Goal: Transaction & Acquisition: Purchase product/service

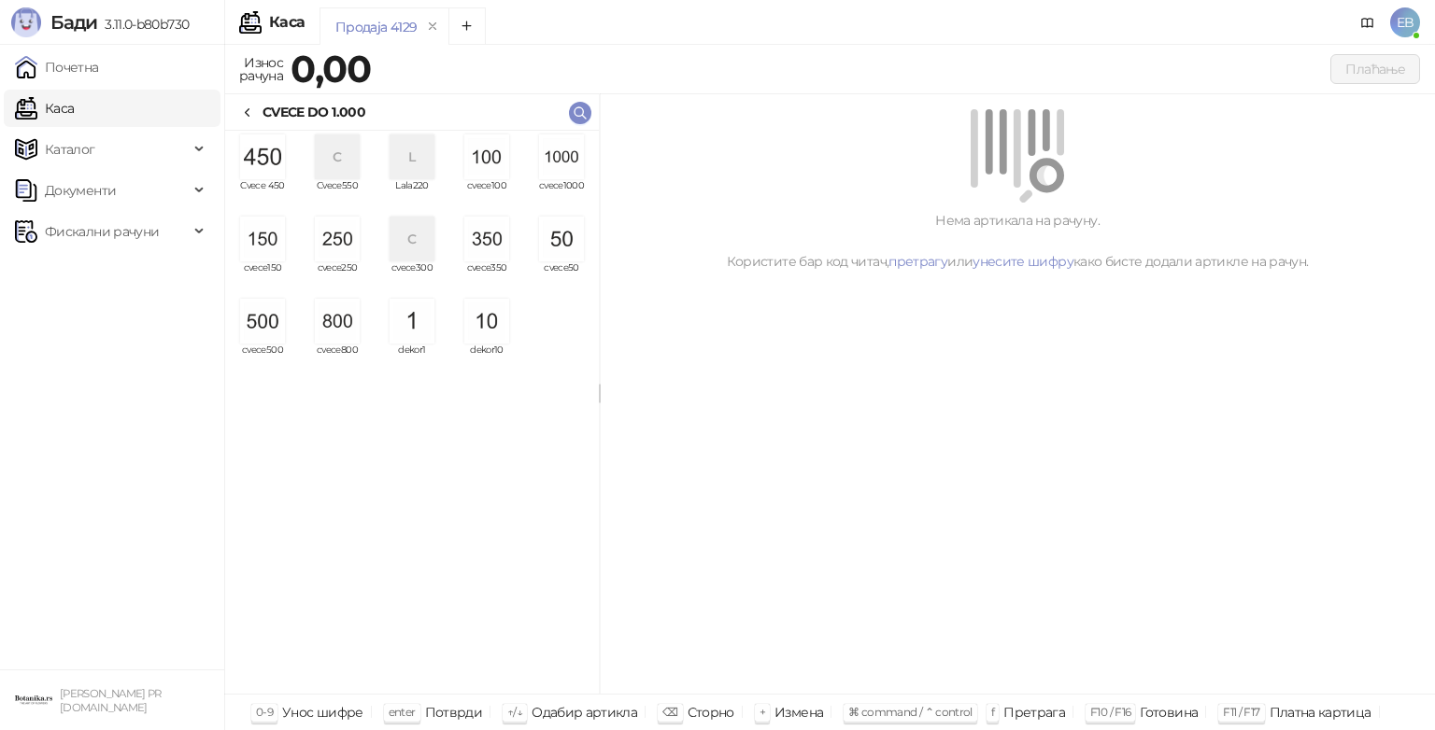
click at [558, 153] on img "grid" at bounding box center [561, 157] width 45 height 45
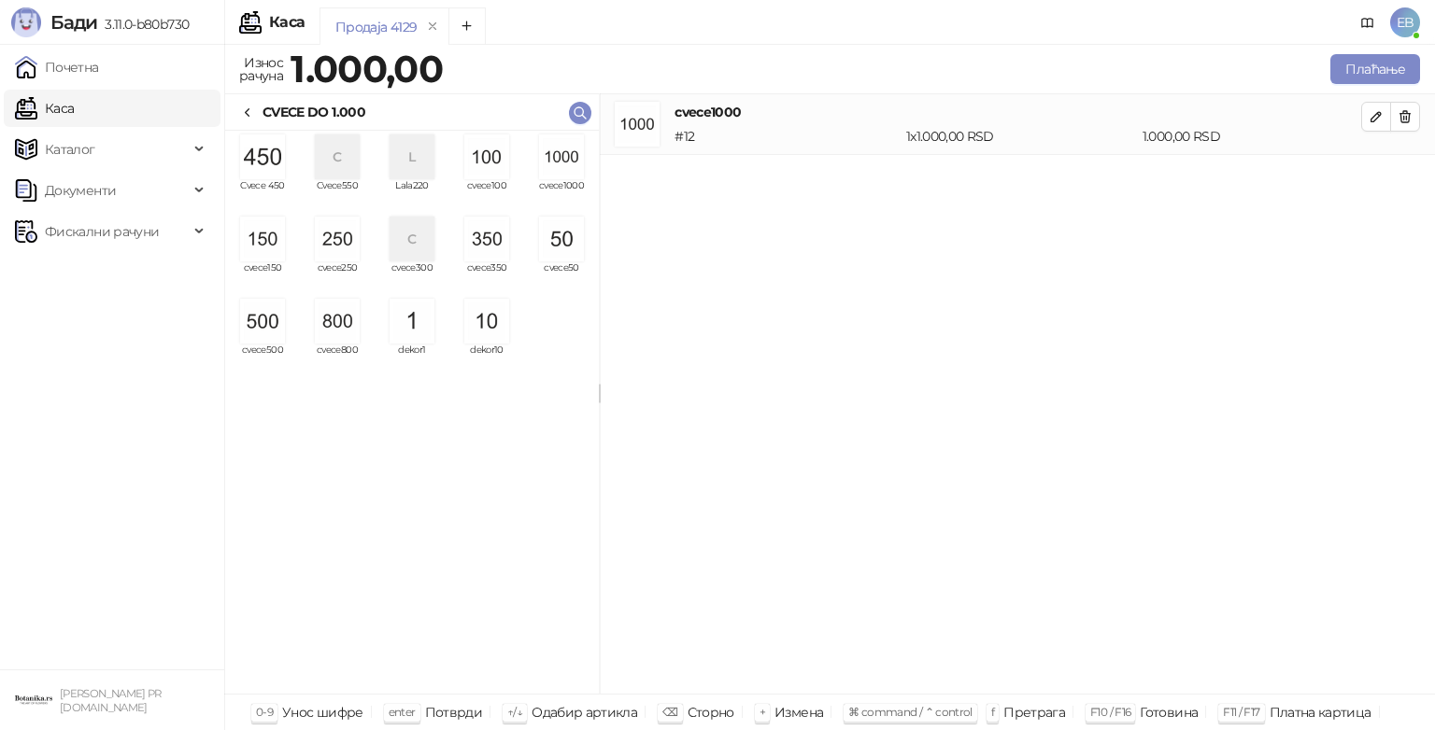
click at [489, 239] on img "grid" at bounding box center [486, 239] width 45 height 45
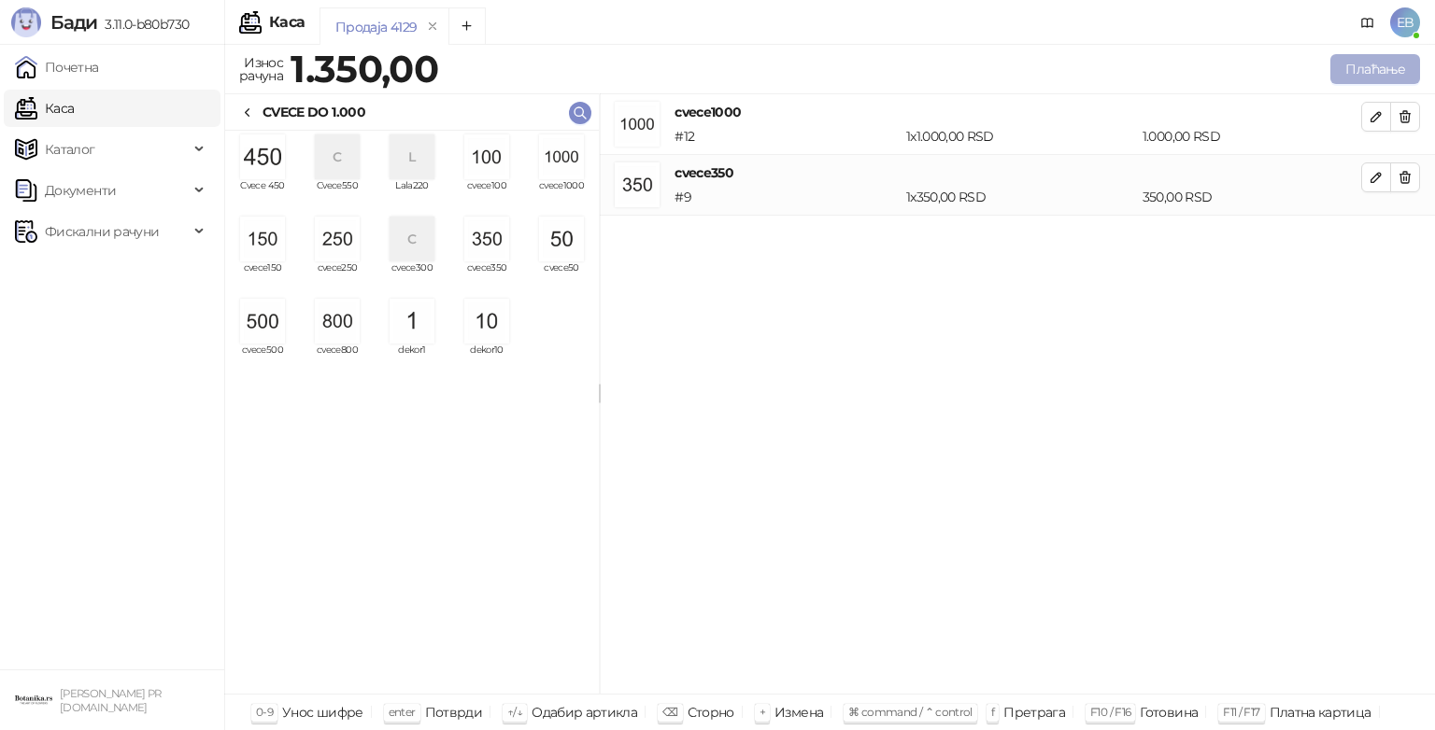
click at [1362, 69] on button "Плаћање" at bounding box center [1375, 69] width 90 height 30
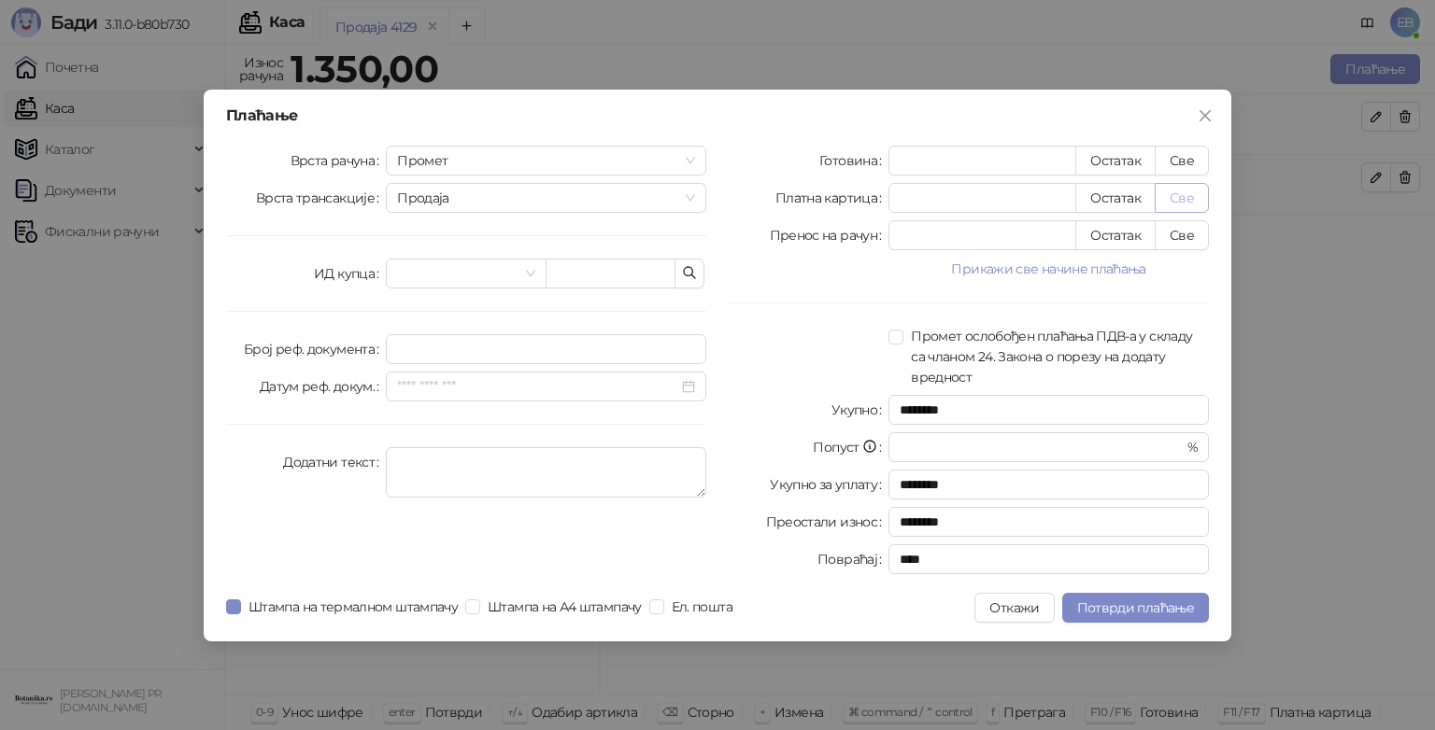
click at [1189, 197] on button "Све" at bounding box center [1182, 198] width 54 height 30
type input "****"
click at [1156, 609] on span "Потврди плаћање" at bounding box center [1135, 608] width 117 height 17
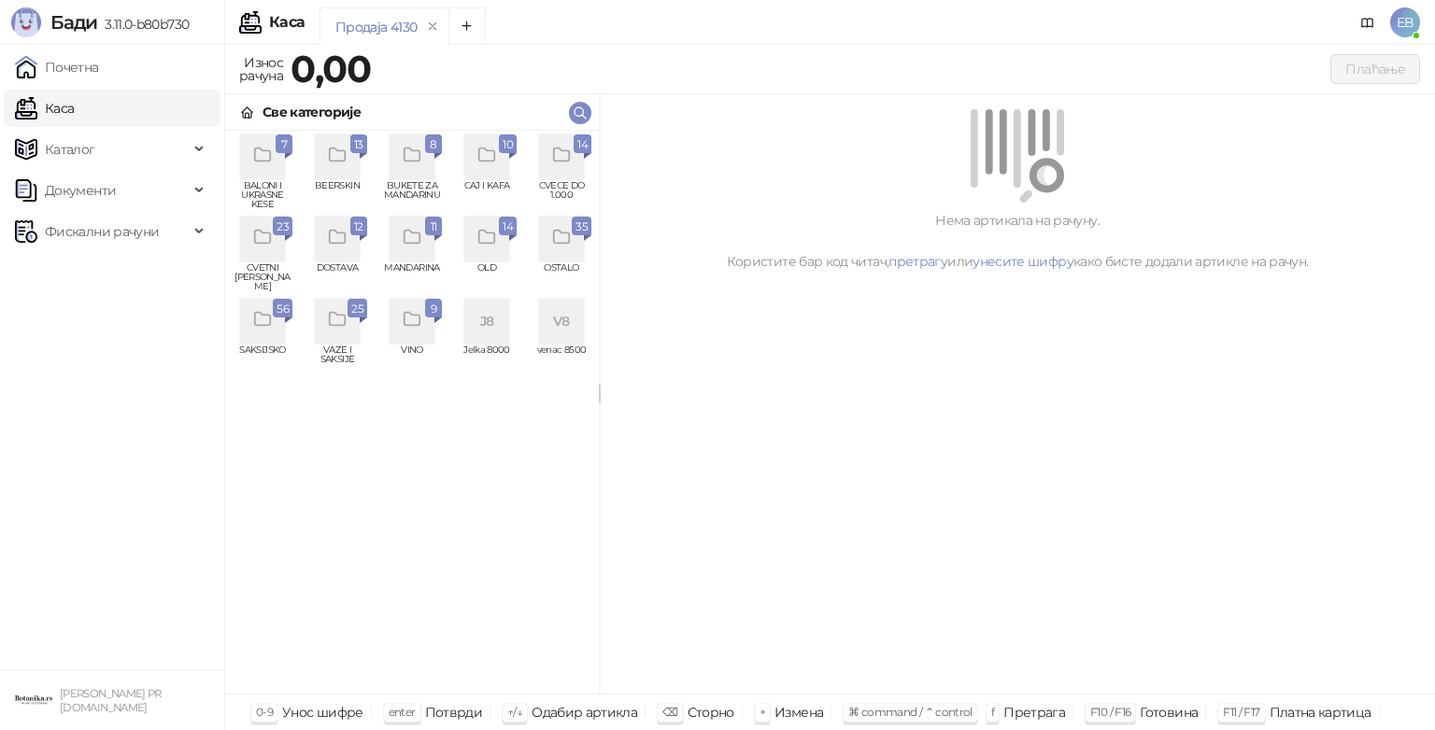
click at [574, 166] on div "grid" at bounding box center [561, 157] width 45 height 45
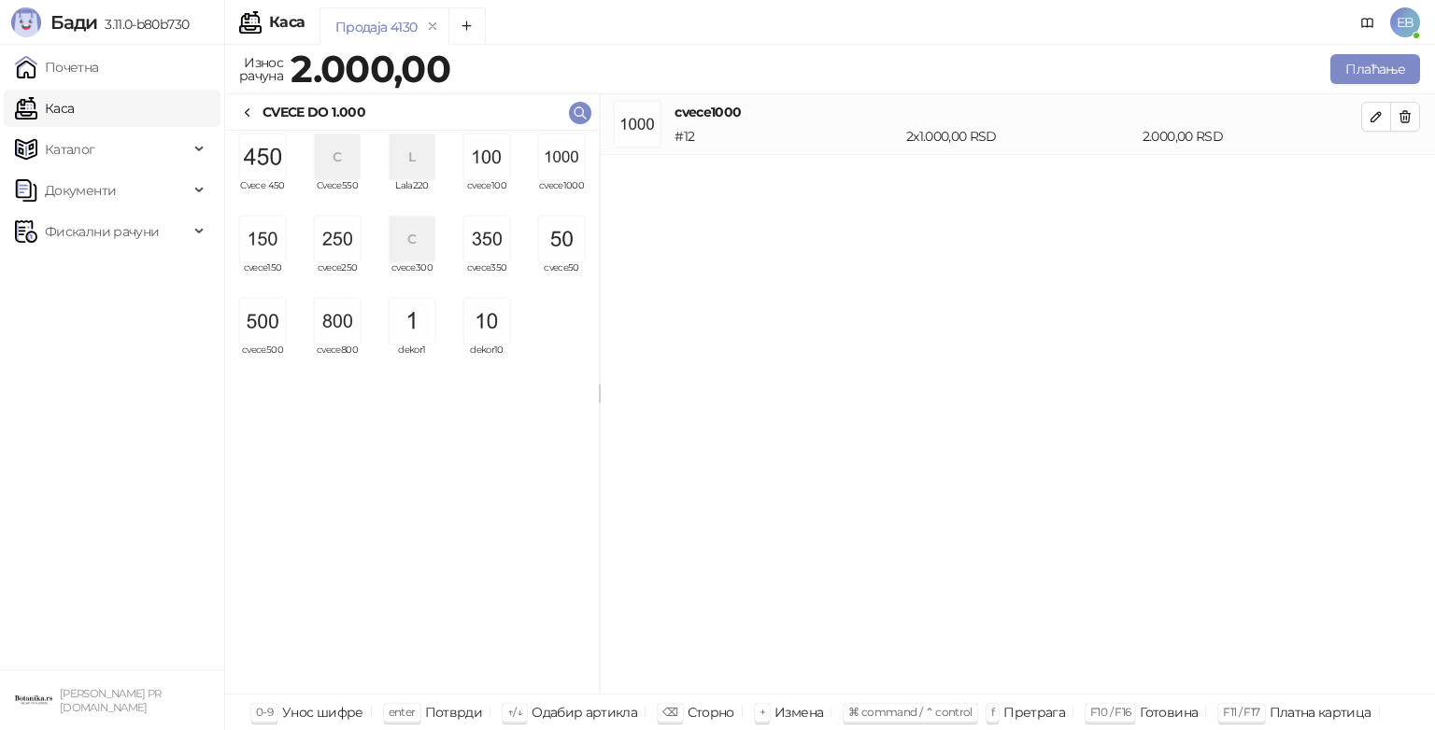
click at [569, 161] on img "grid" at bounding box center [561, 157] width 45 height 45
click at [260, 325] on img "grid" at bounding box center [262, 321] width 45 height 45
click at [1356, 69] on button "Плаћање" at bounding box center [1375, 69] width 90 height 30
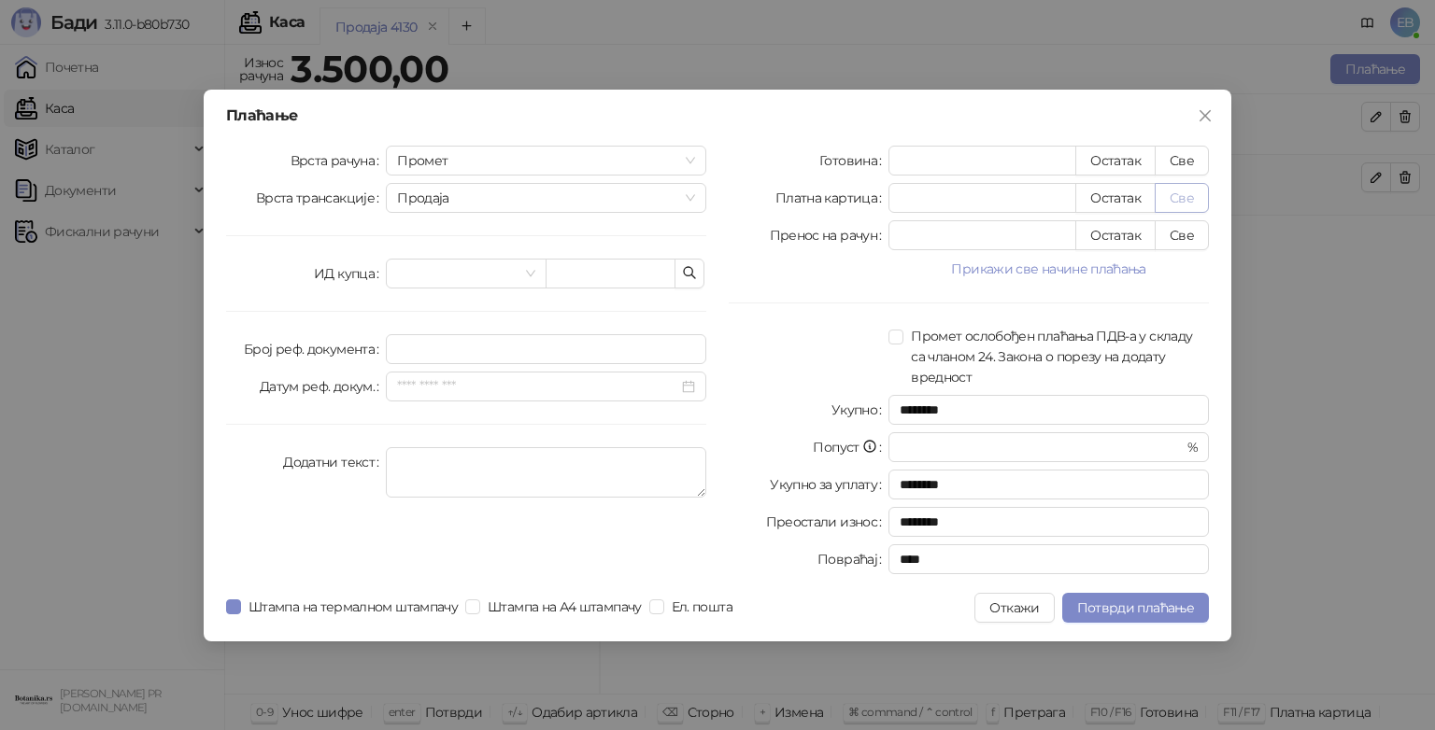
click at [1180, 198] on button "Све" at bounding box center [1182, 198] width 54 height 30
type input "****"
click at [1147, 607] on span "Потврди плаћање" at bounding box center [1135, 608] width 117 height 17
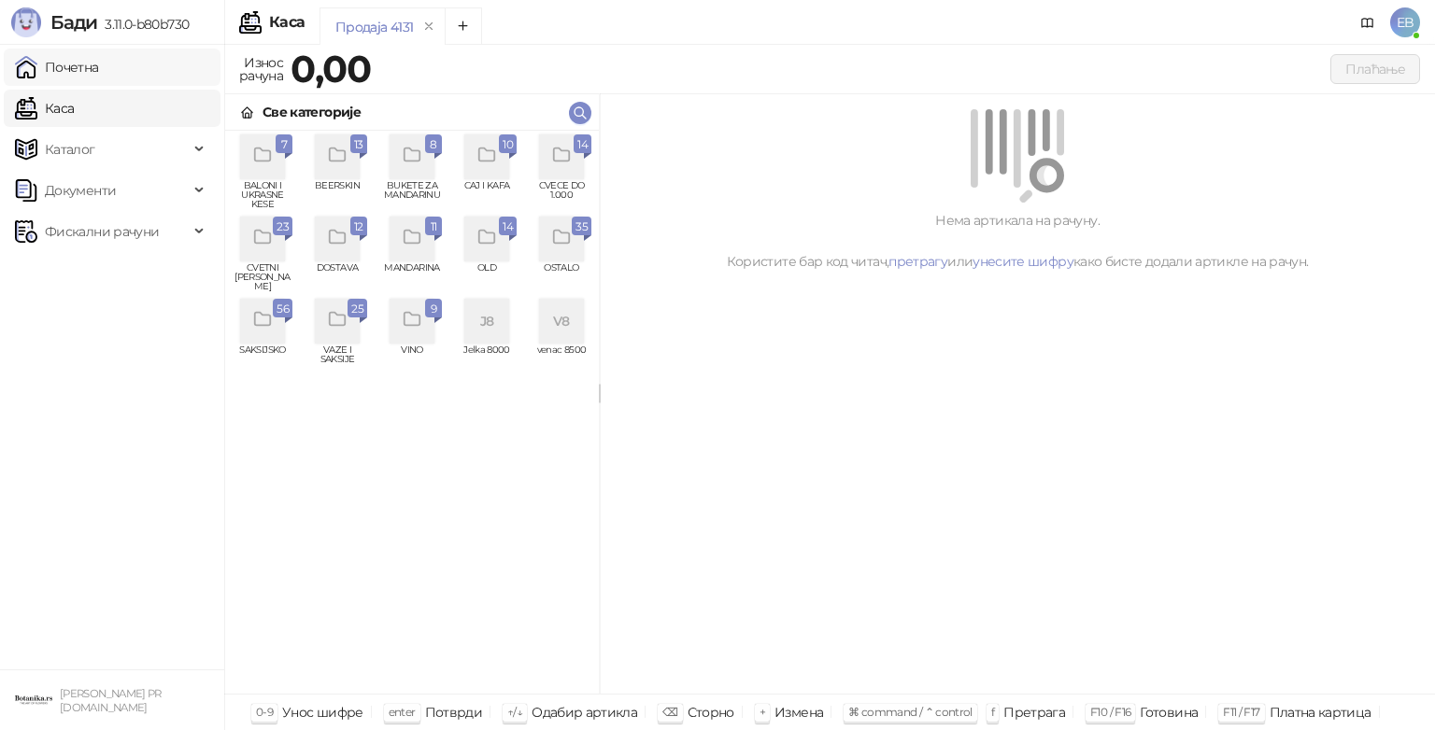
click at [99, 78] on link "Почетна" at bounding box center [57, 67] width 84 height 37
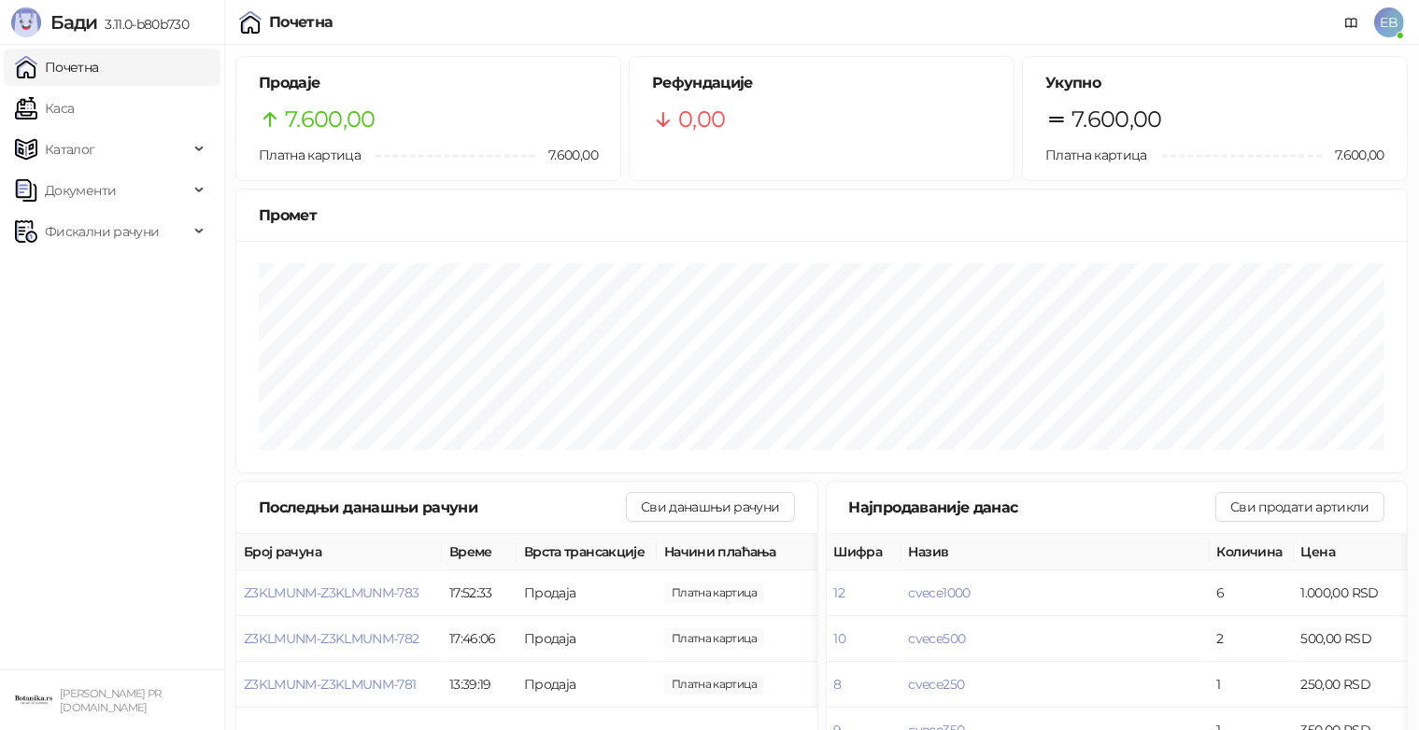
click at [23, 1] on div "[PERSON_NAME] 3.11.0-b80b730" at bounding box center [112, 22] width 224 height 45
